Goal: Information Seeking & Learning: Learn about a topic

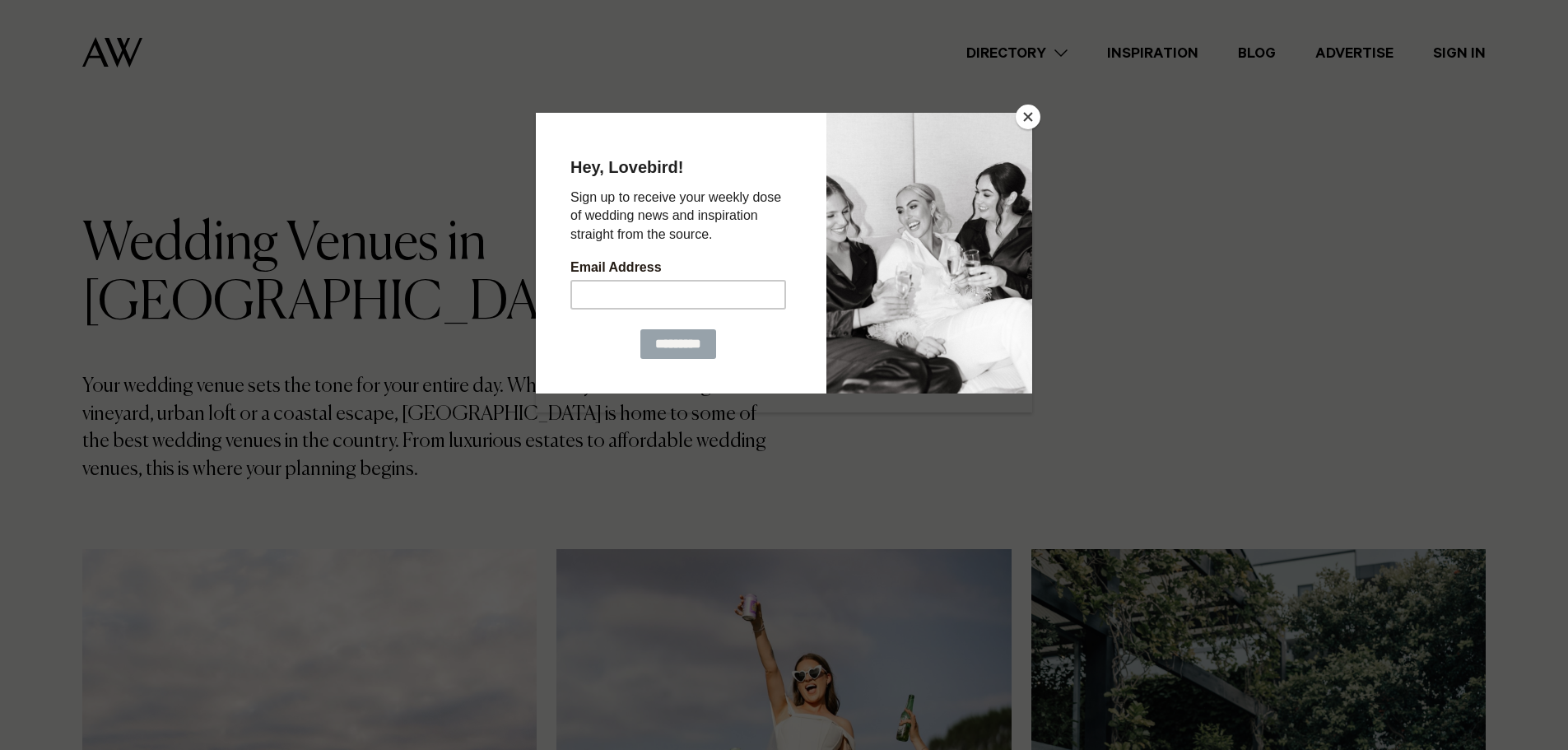
click at [1036, 113] on button "Close" at bounding box center [1028, 116] width 25 height 25
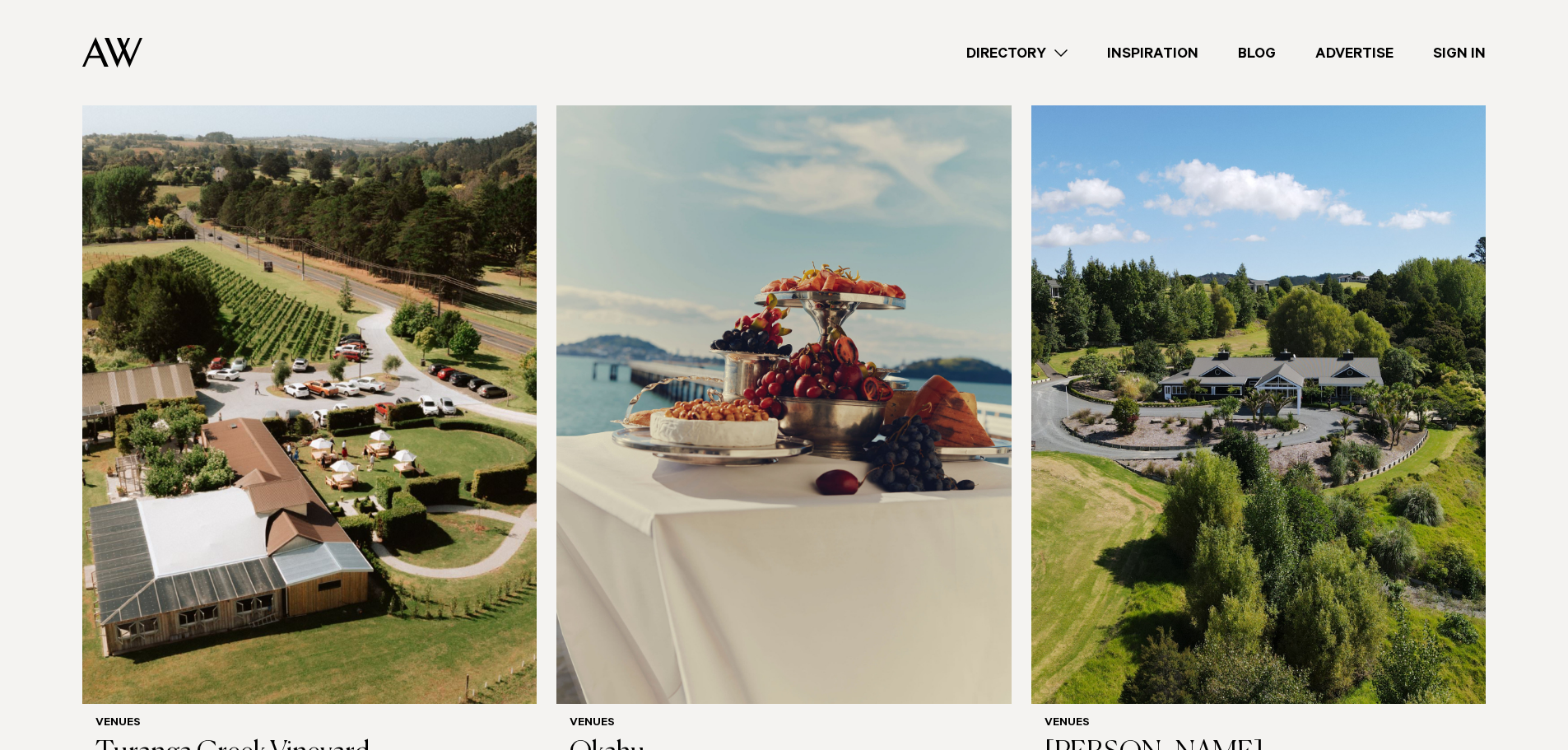
scroll to position [11358, 0]
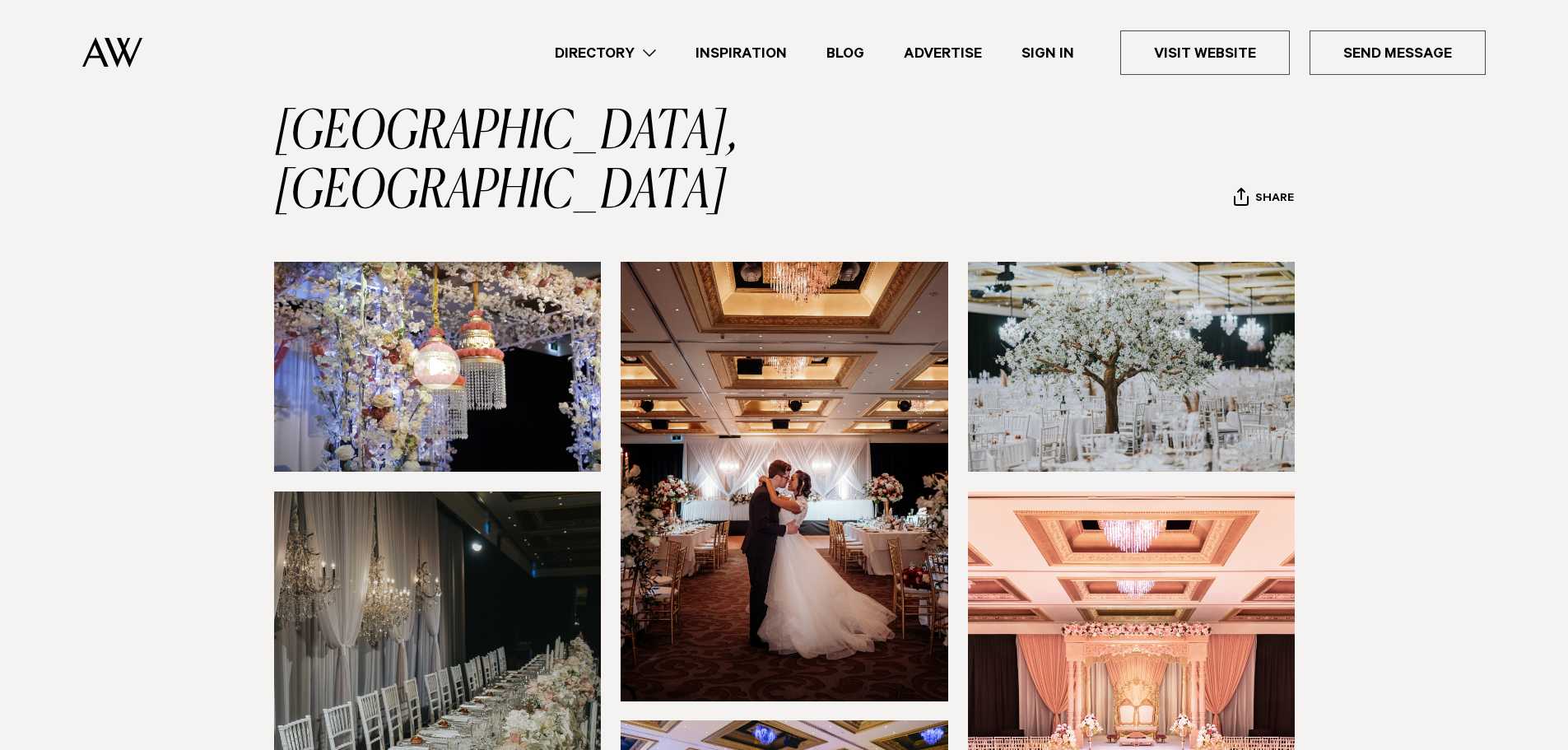
scroll to position [329, 0]
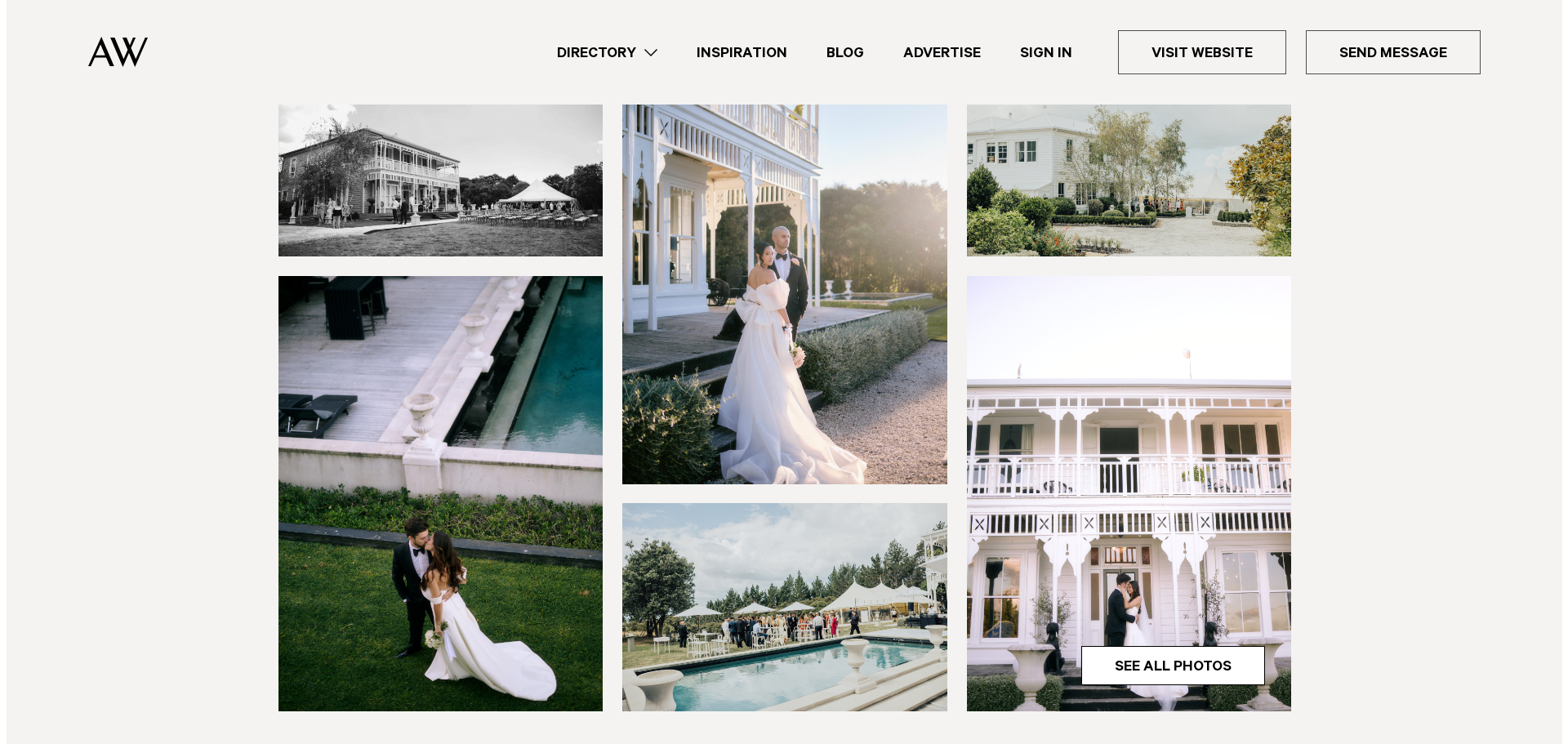
scroll to position [408, 0]
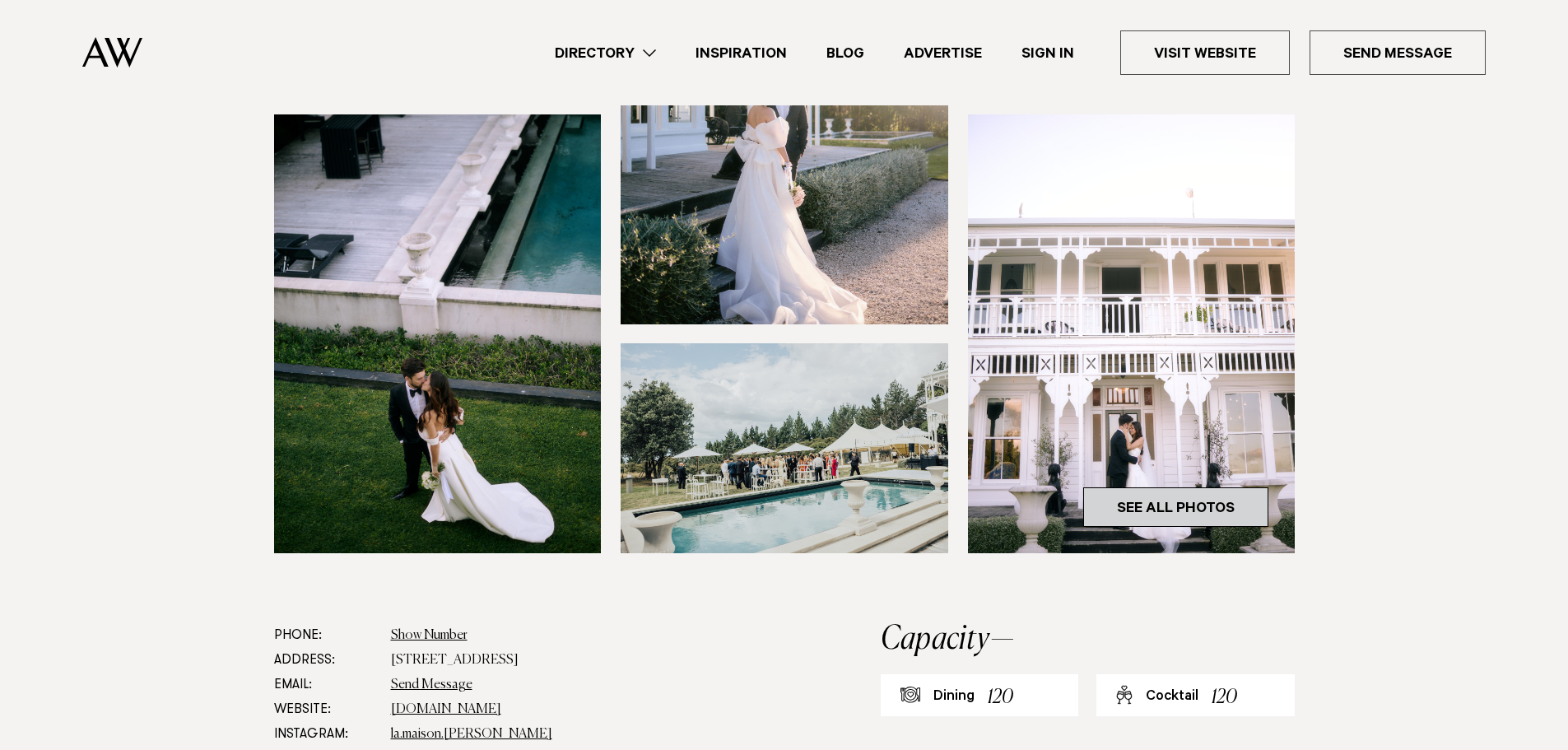
click at [1091, 487] on link "See All Photos" at bounding box center [1176, 507] width 186 height 40
